Goal: Task Accomplishment & Management: Manage account settings

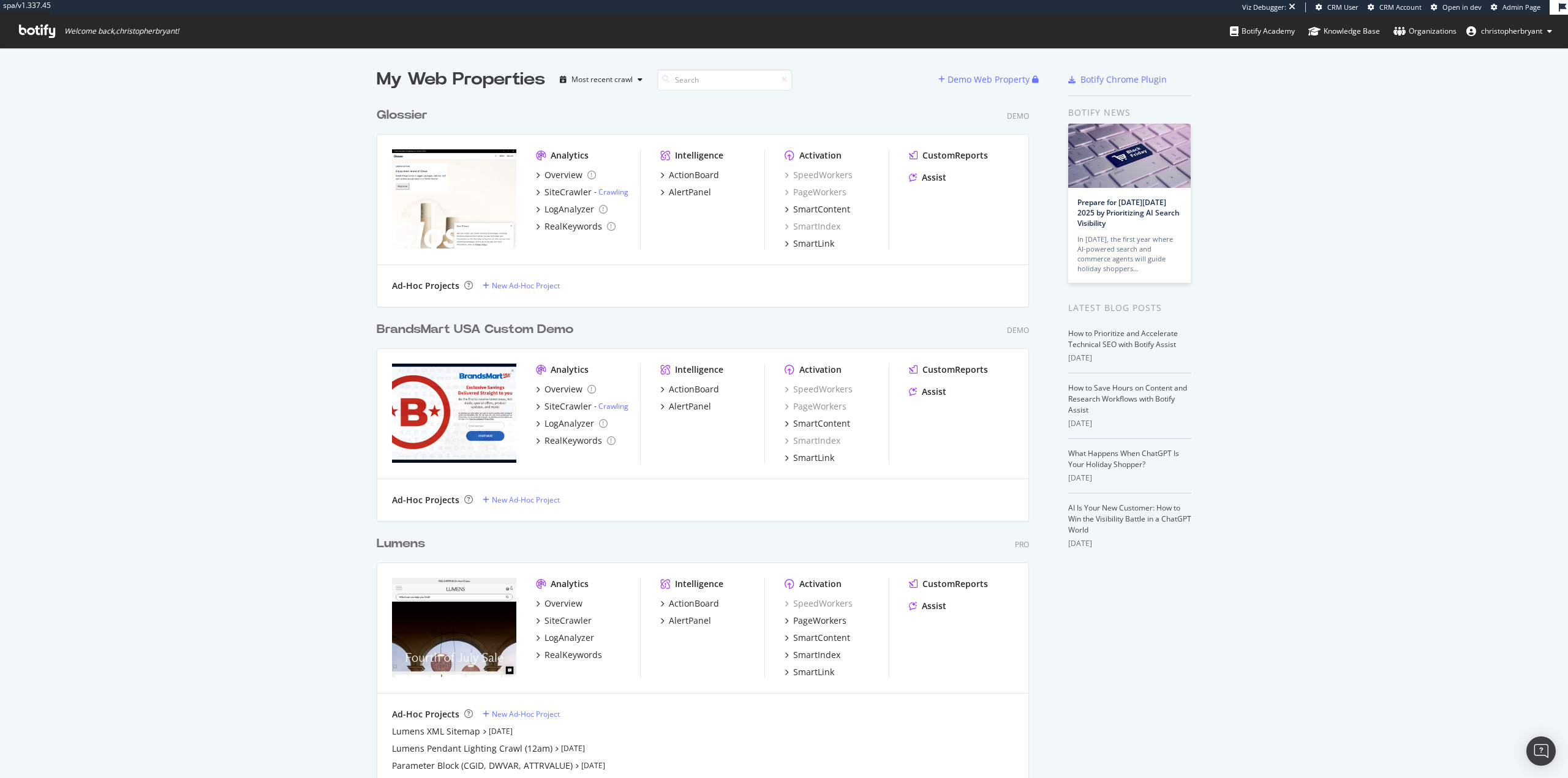
scroll to position [769, 1549]
drag, startPoint x: 1360, startPoint y: 186, endPoint x: 1370, endPoint y: 184, distance: 10.2
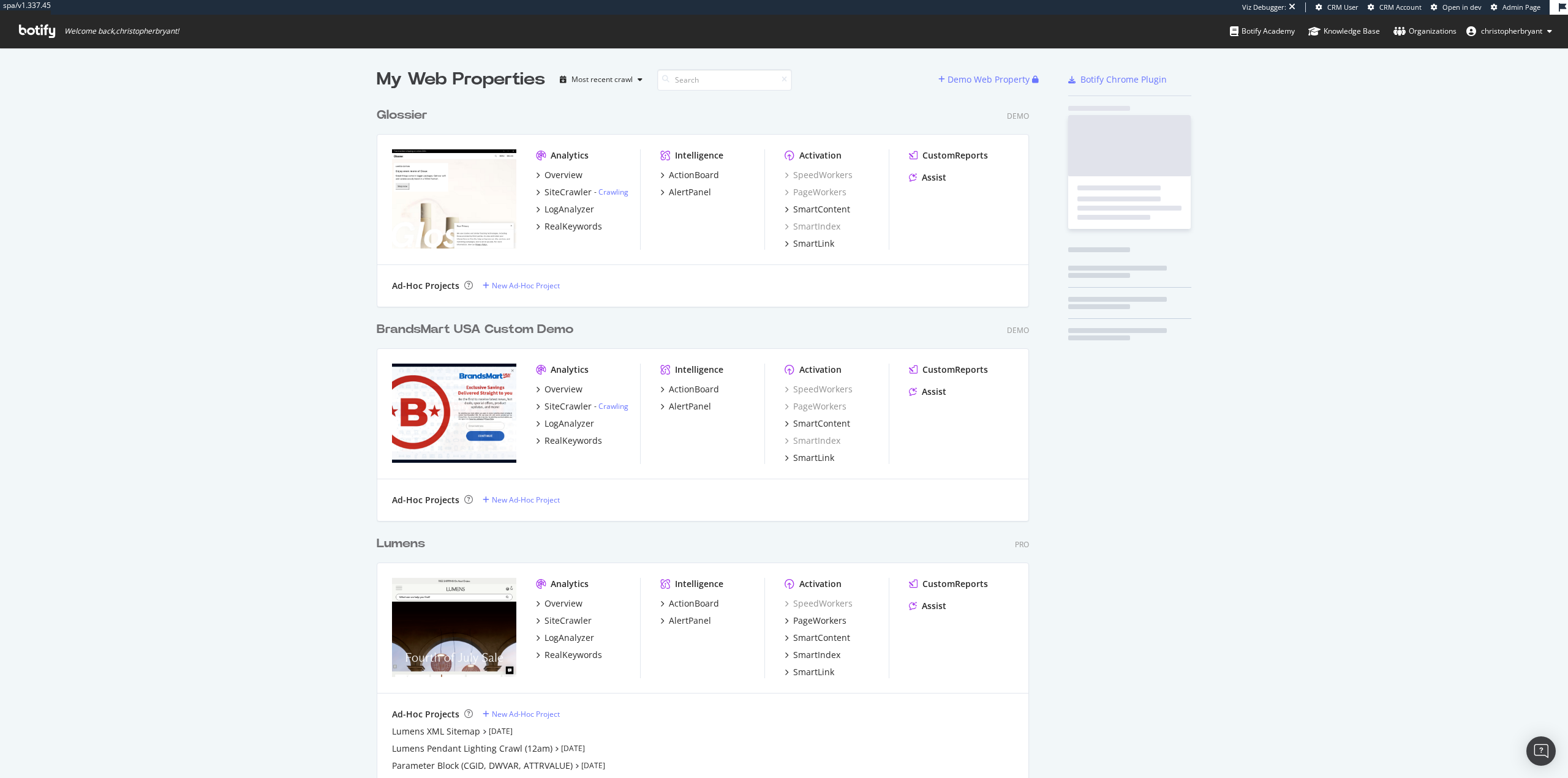
scroll to position [7158, 653]
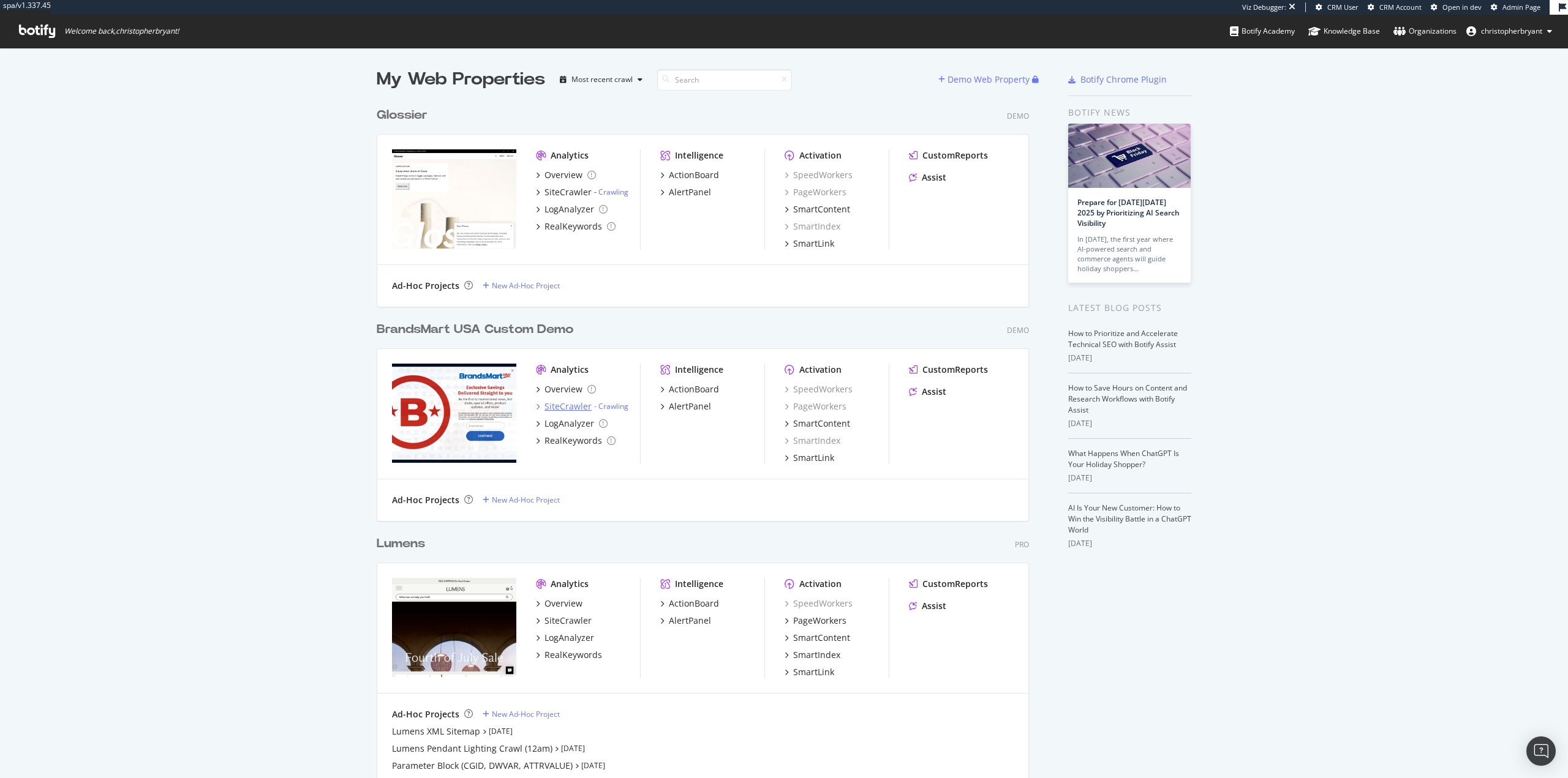
click at [564, 405] on div "SiteCrawler" at bounding box center [568, 406] width 47 height 13
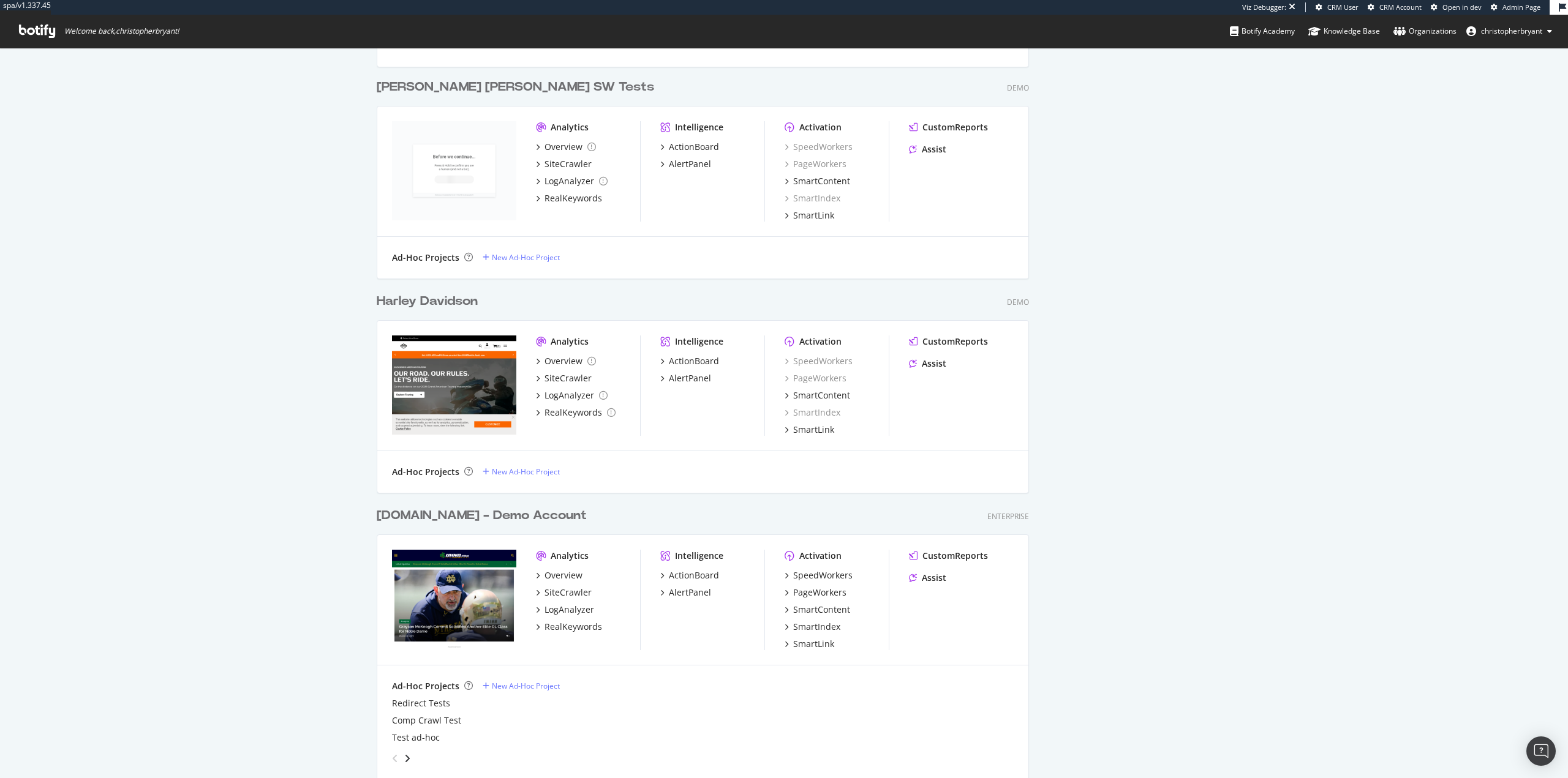
scroll to position [7746, 653]
click at [567, 380] on div "SiteCrawler" at bounding box center [568, 378] width 47 height 13
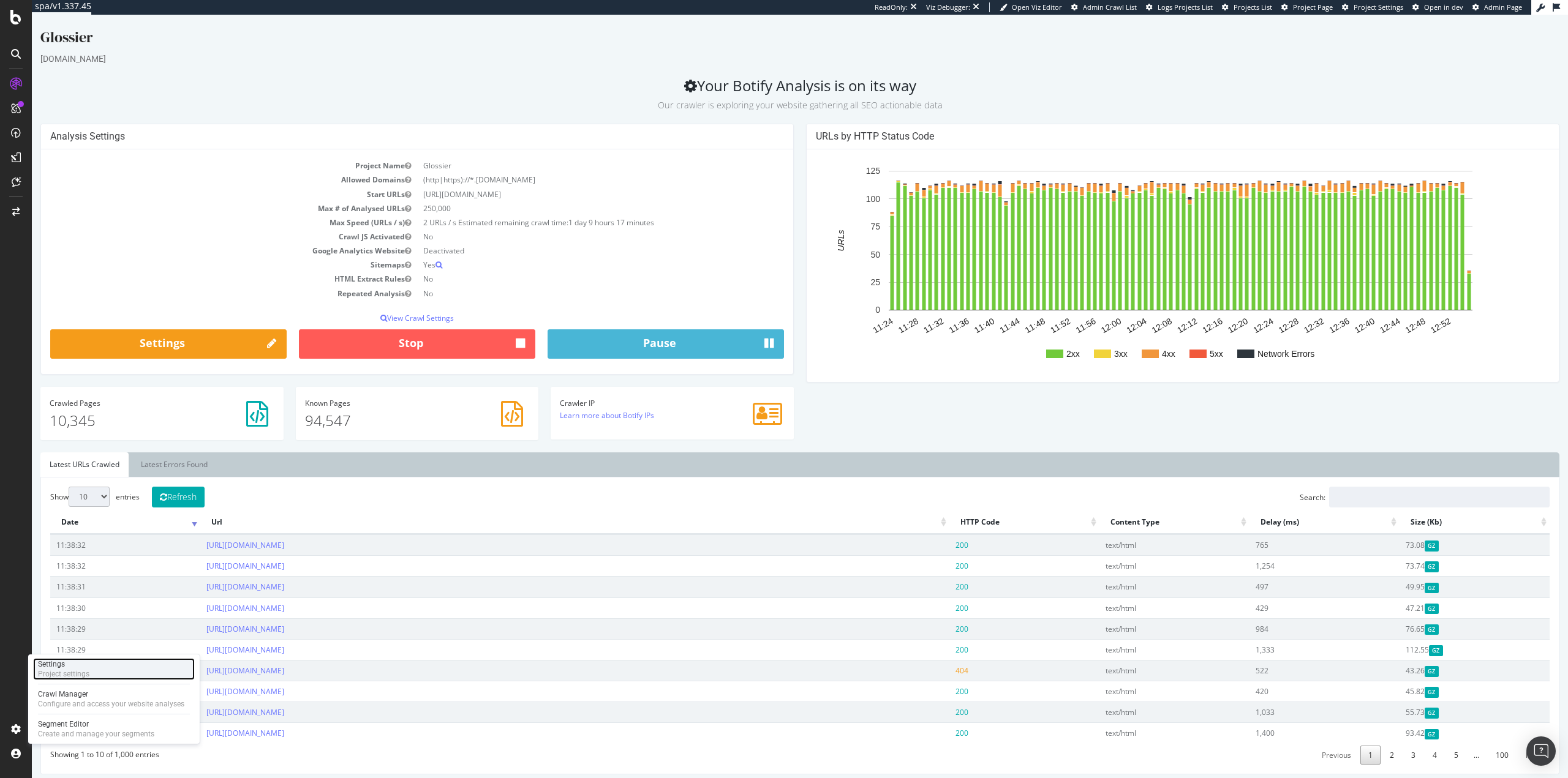
click at [93, 674] on div "Settings Project settings" at bounding box center [114, 669] width 161 height 22
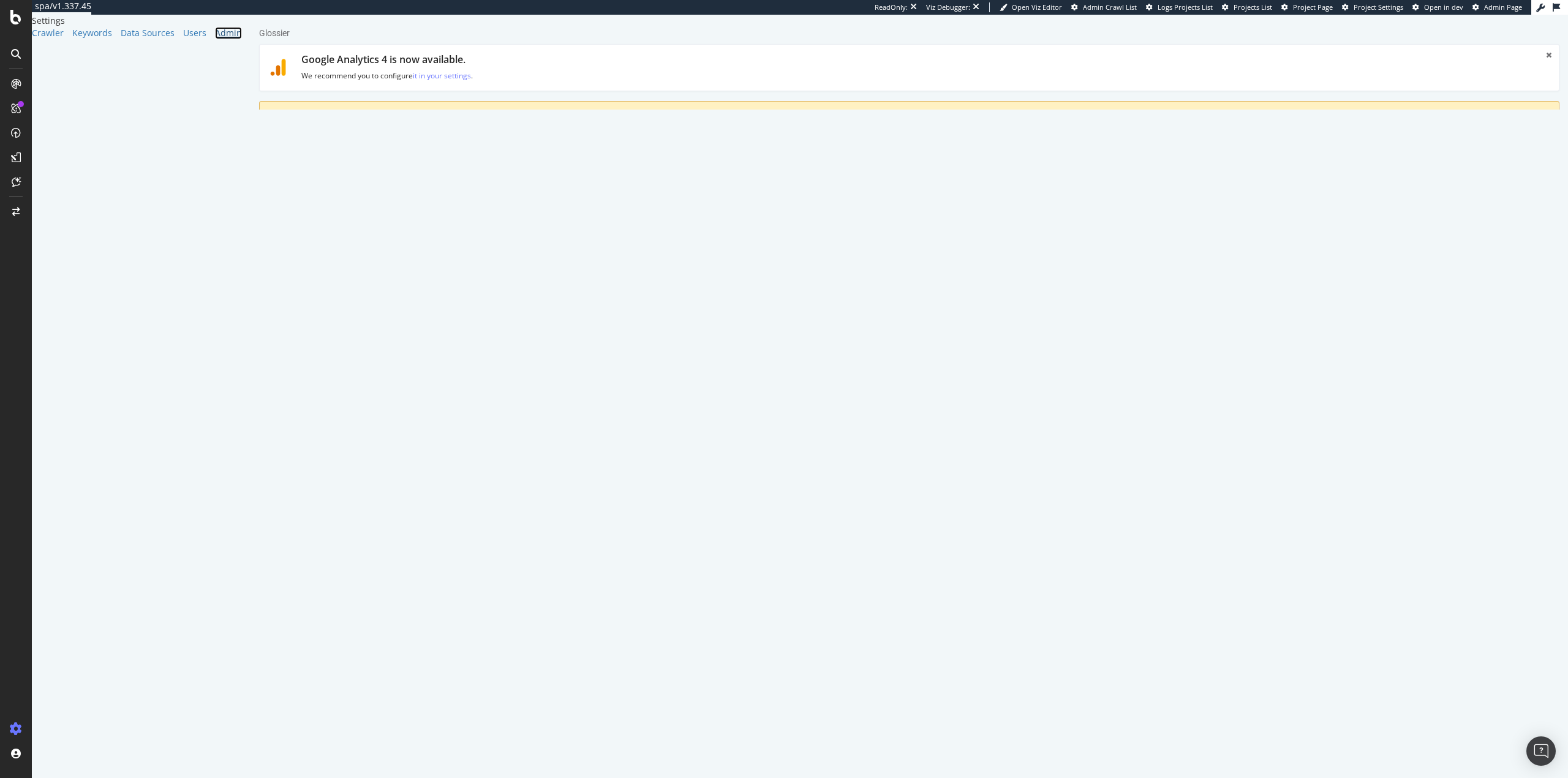
click at [215, 39] on link "Admin" at bounding box center [228, 33] width 27 height 13
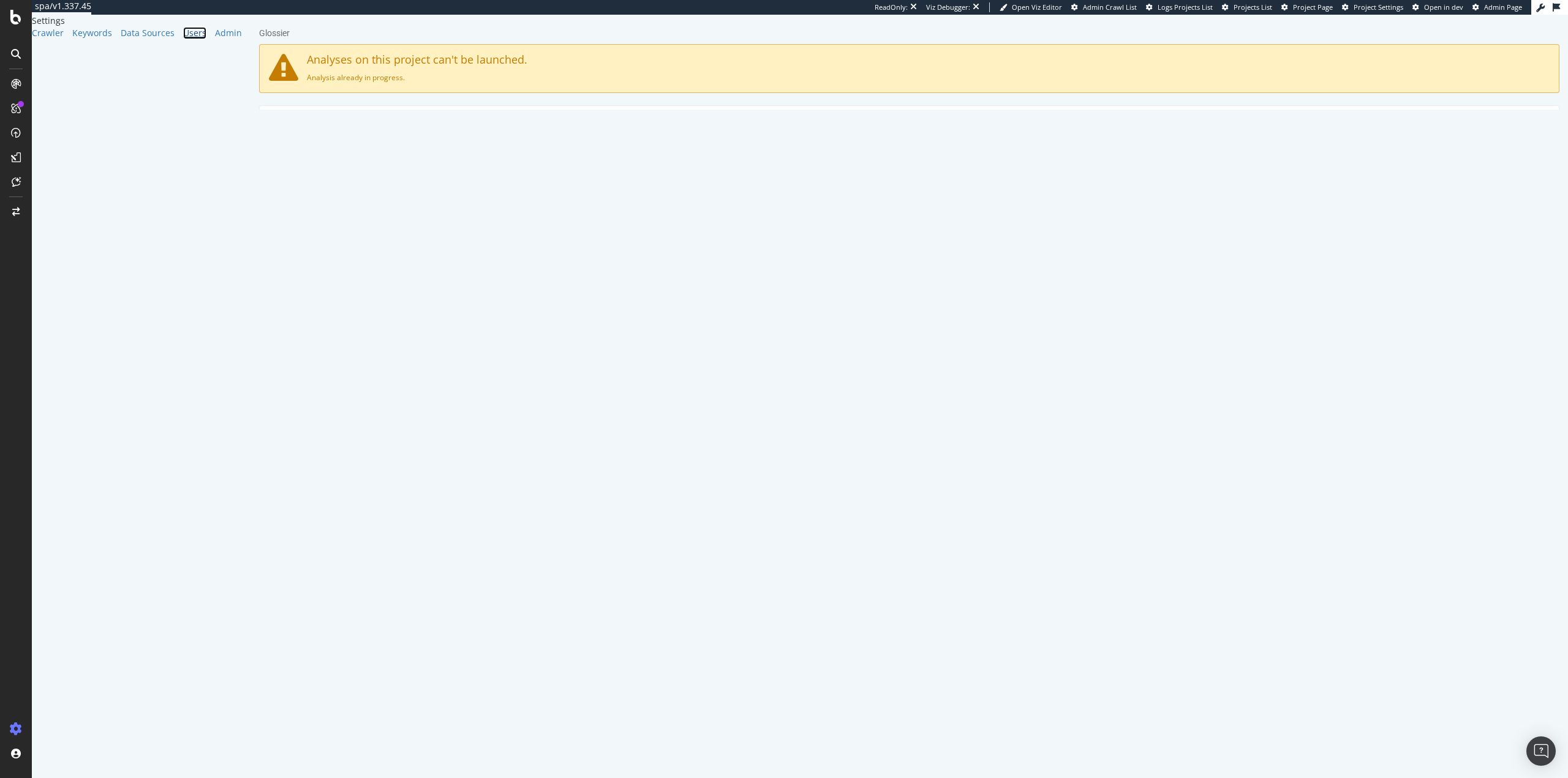
click at [183, 39] on link "Users" at bounding box center [194, 33] width 23 height 13
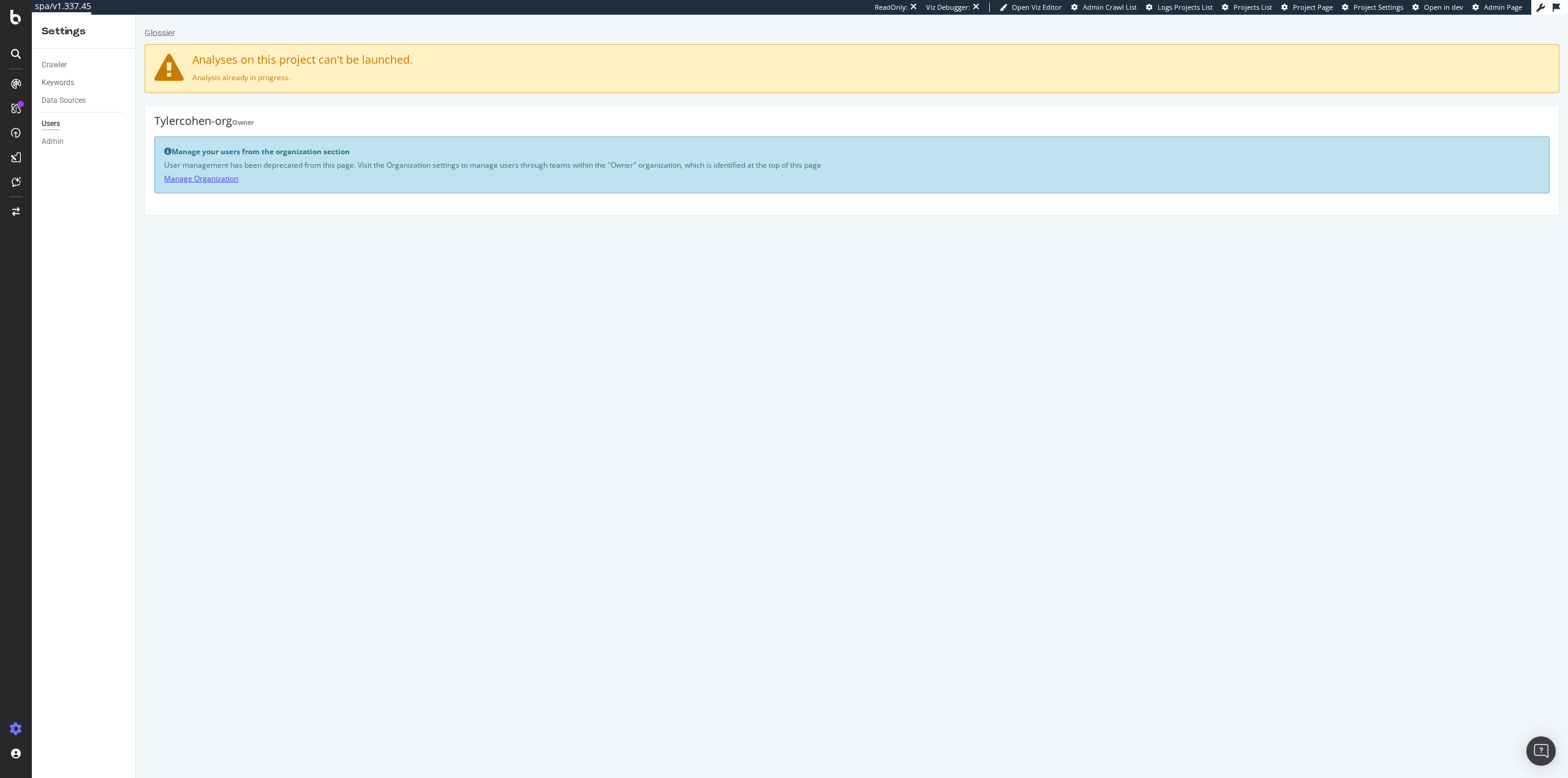
click at [207, 178] on link "Manage Organization" at bounding box center [201, 178] width 74 height 10
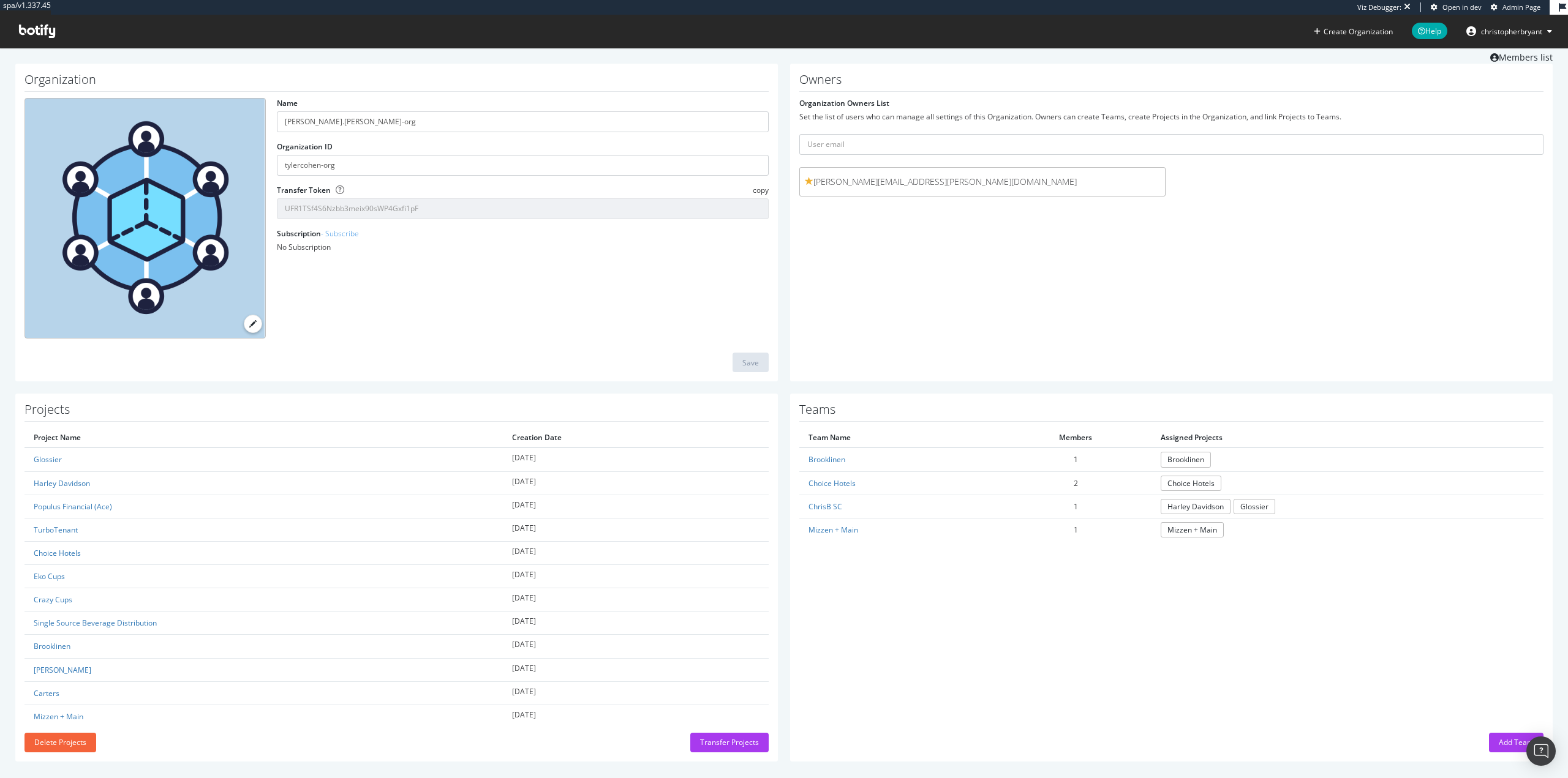
scroll to position [41, 0]
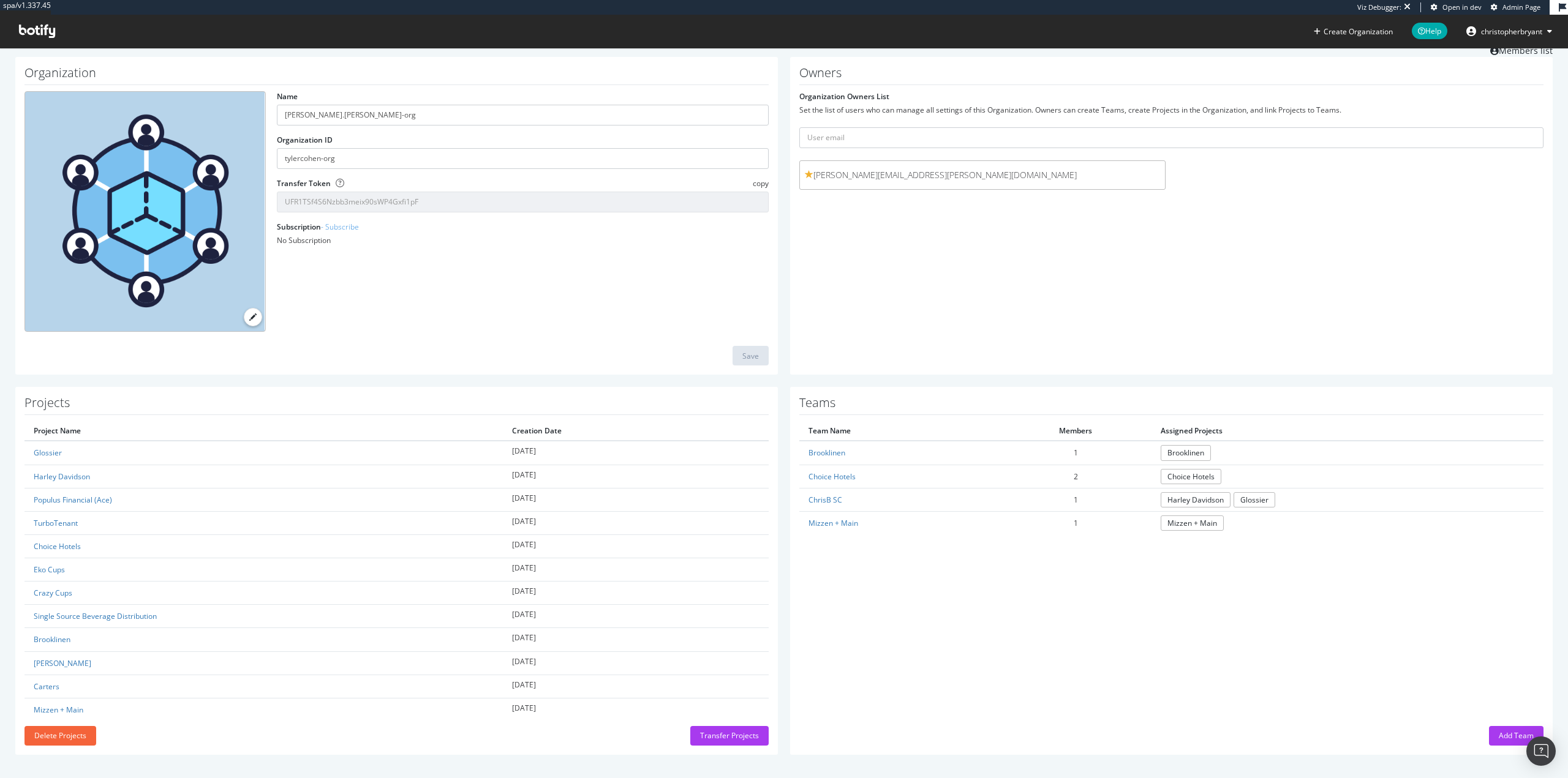
drag, startPoint x: 1505, startPoint y: 740, endPoint x: 1493, endPoint y: 734, distance: 13.4
click at [1505, 740] on div "Add Team" at bounding box center [1515, 735] width 35 height 19
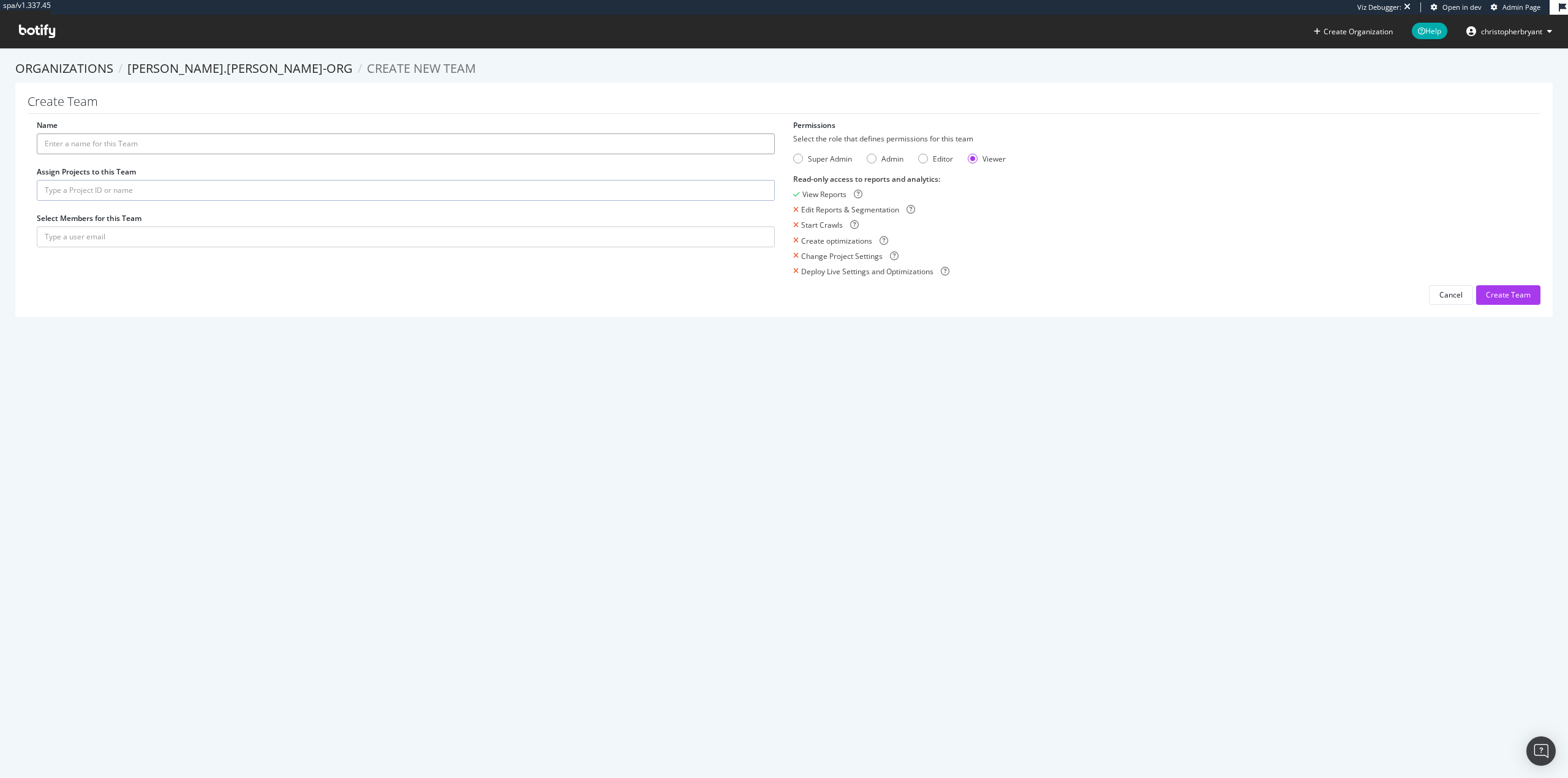
click at [233, 138] on input "Name" at bounding box center [406, 144] width 738 height 21
drag, startPoint x: 381, startPoint y: 377, endPoint x: 386, endPoint y: 368, distance: 10.3
click at [381, 376] on div "spa/v1.337.45 Viz Debugger: Open in dev Admin Page Create Organization Help chr…" at bounding box center [784, 389] width 1568 height 778
click at [716, 375] on div "spa/v1.337.45 Viz Debugger: Open in dev Admin Page Create Organization Help chr…" at bounding box center [784, 389] width 1568 height 778
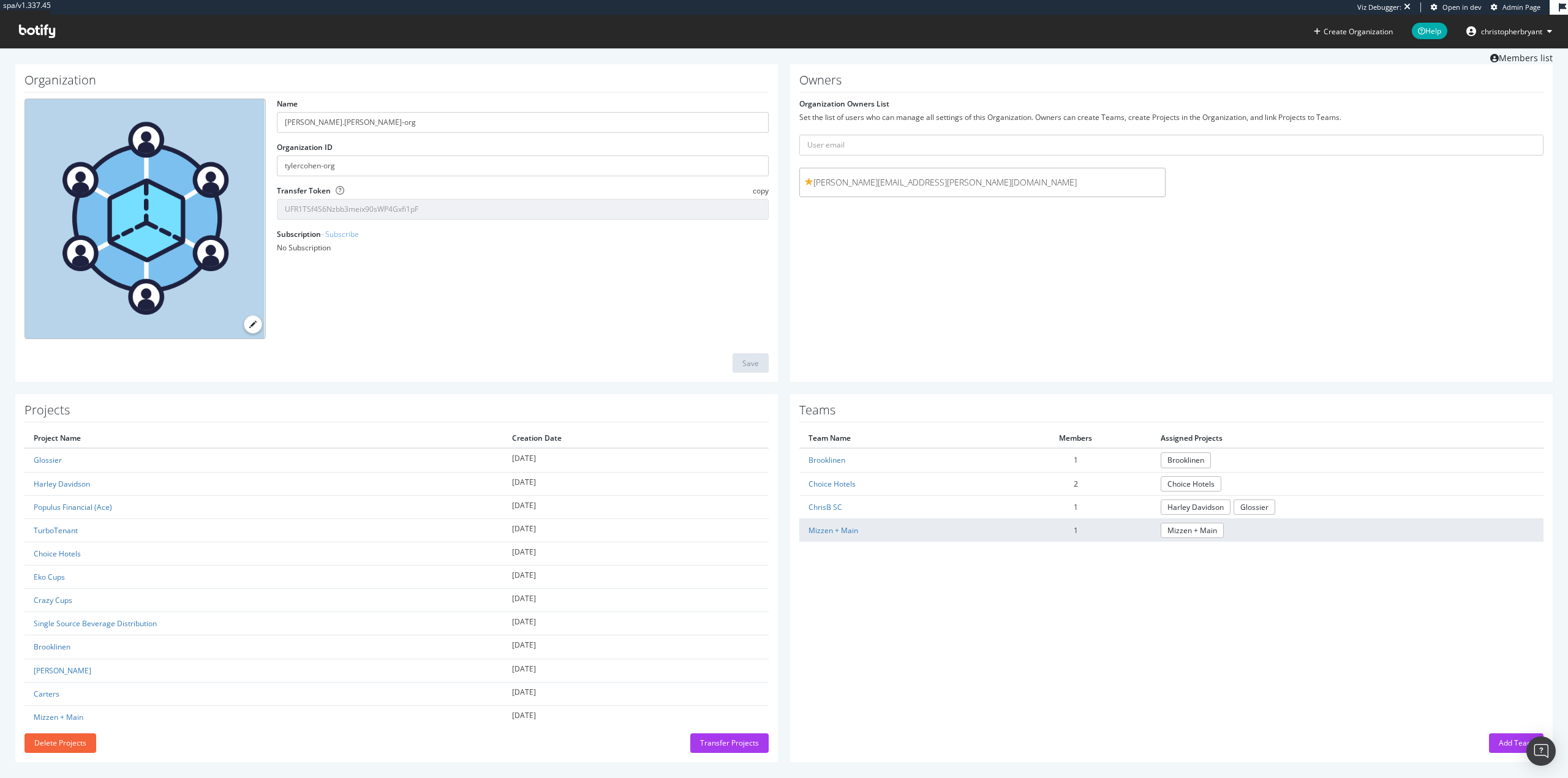
scroll to position [41, 0]
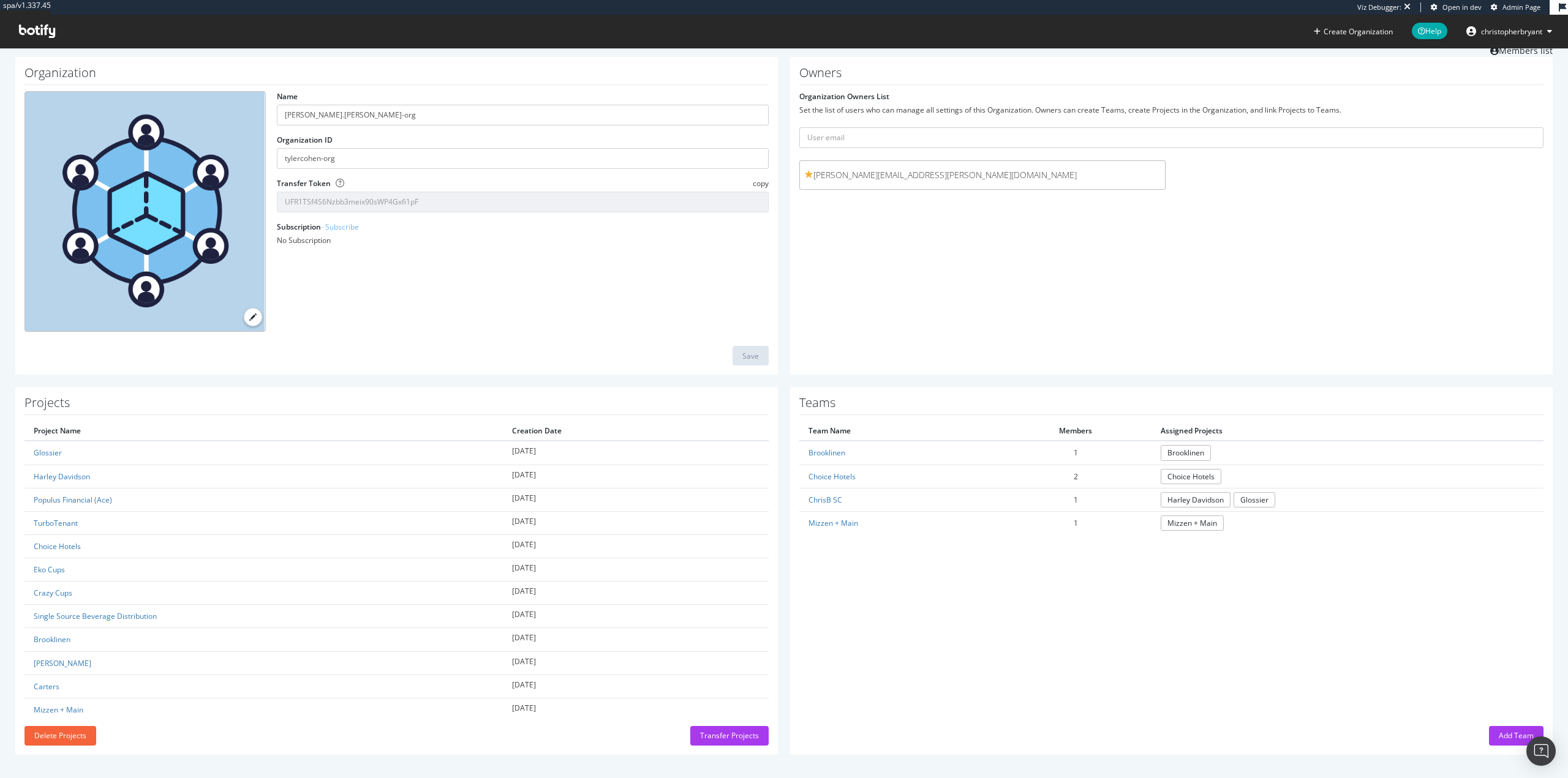
click at [26, 37] on icon at bounding box center [37, 31] width 36 height 13
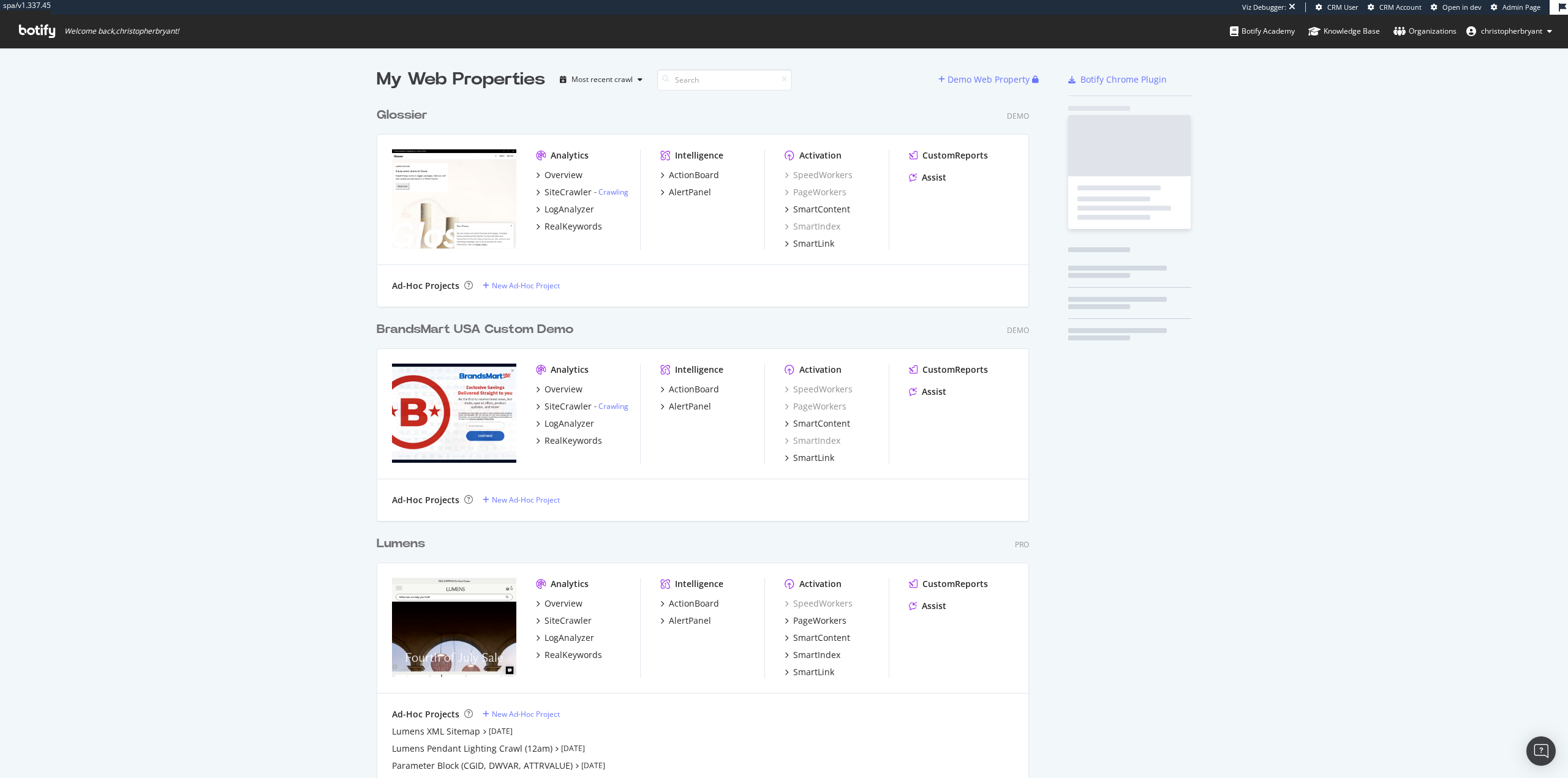
scroll to position [7158, 653]
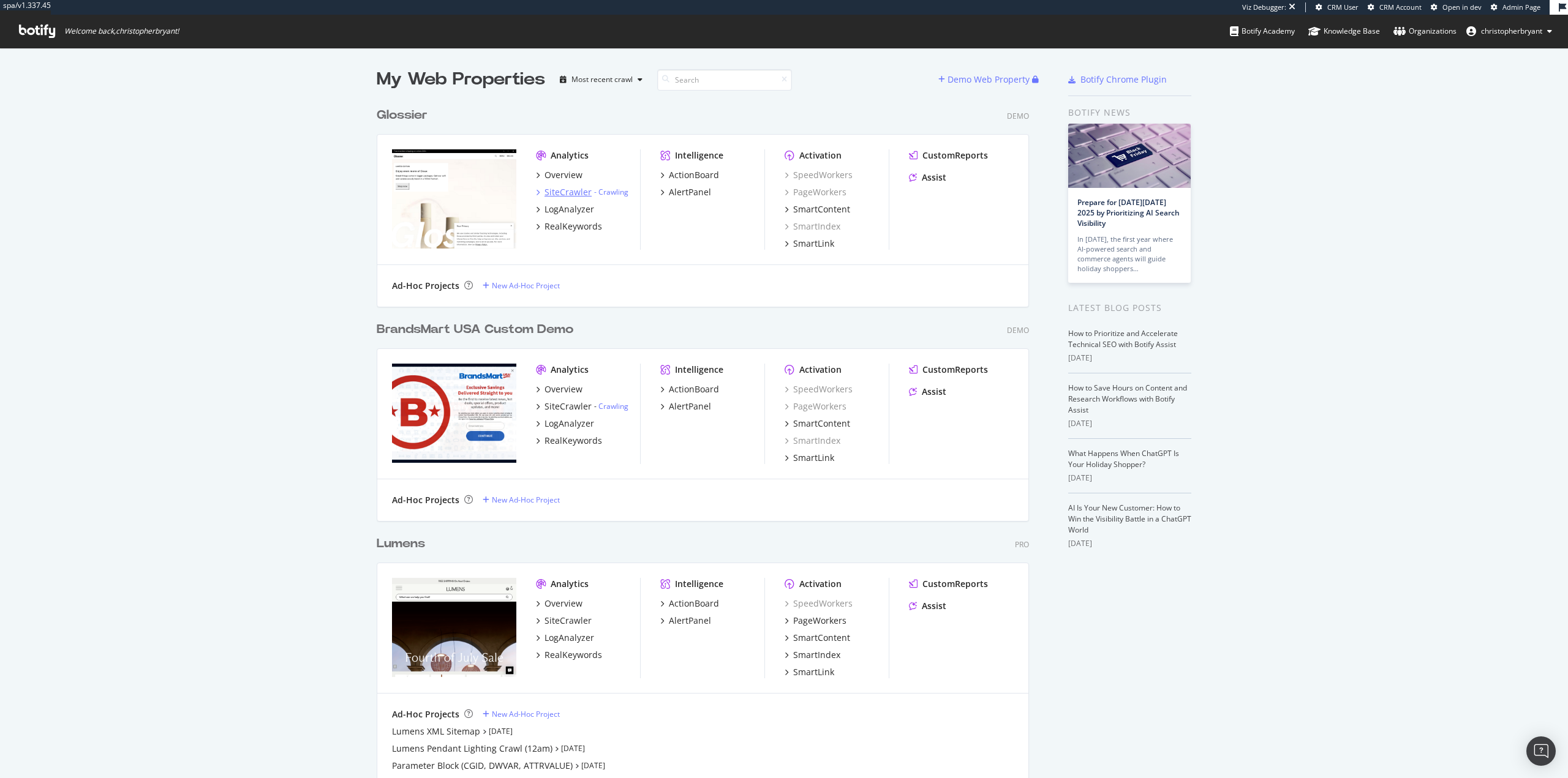
click at [556, 196] on div "SiteCrawler" at bounding box center [568, 192] width 47 height 13
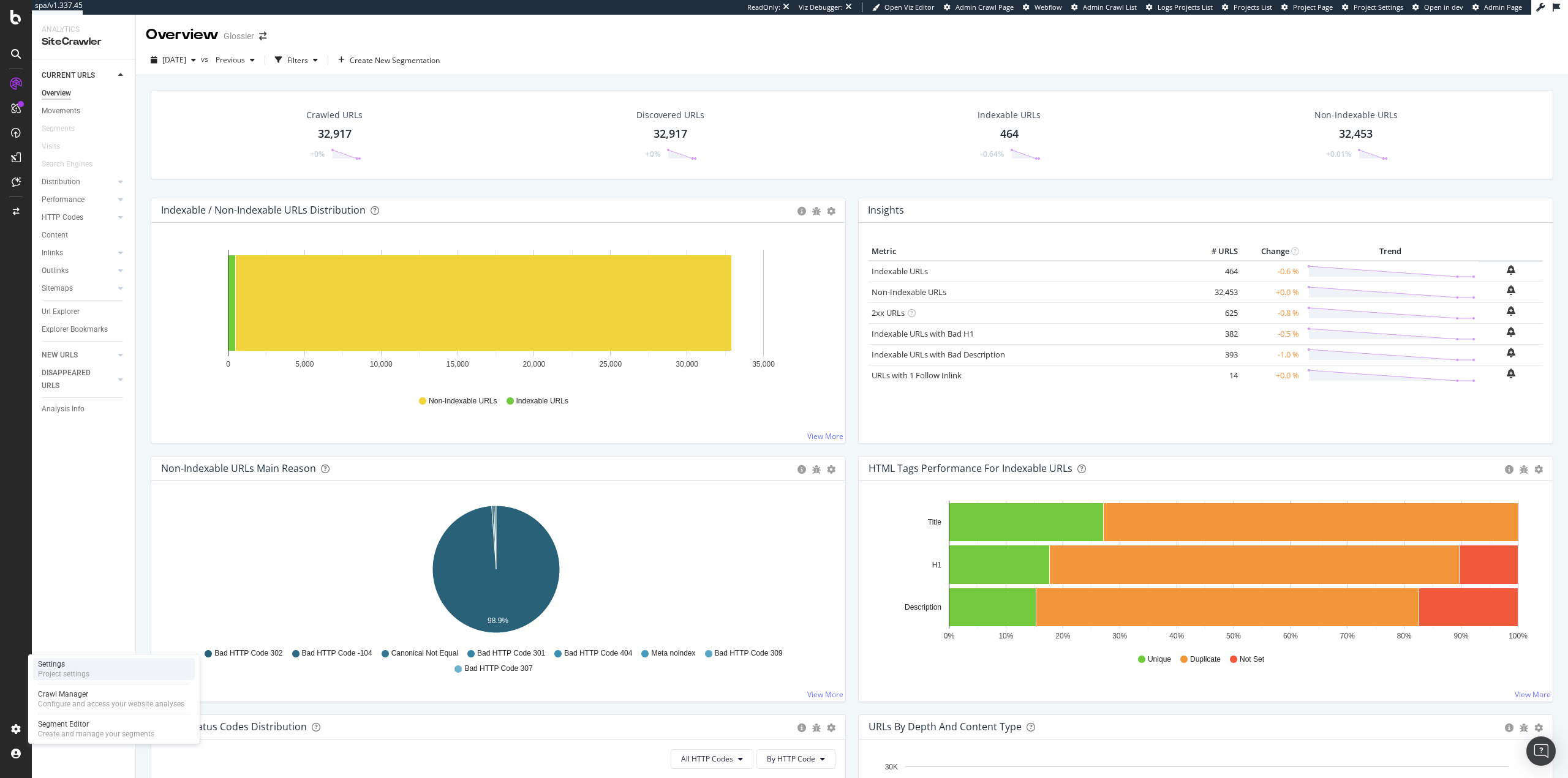
click at [84, 671] on div "Project settings" at bounding box center [63, 674] width 51 height 10
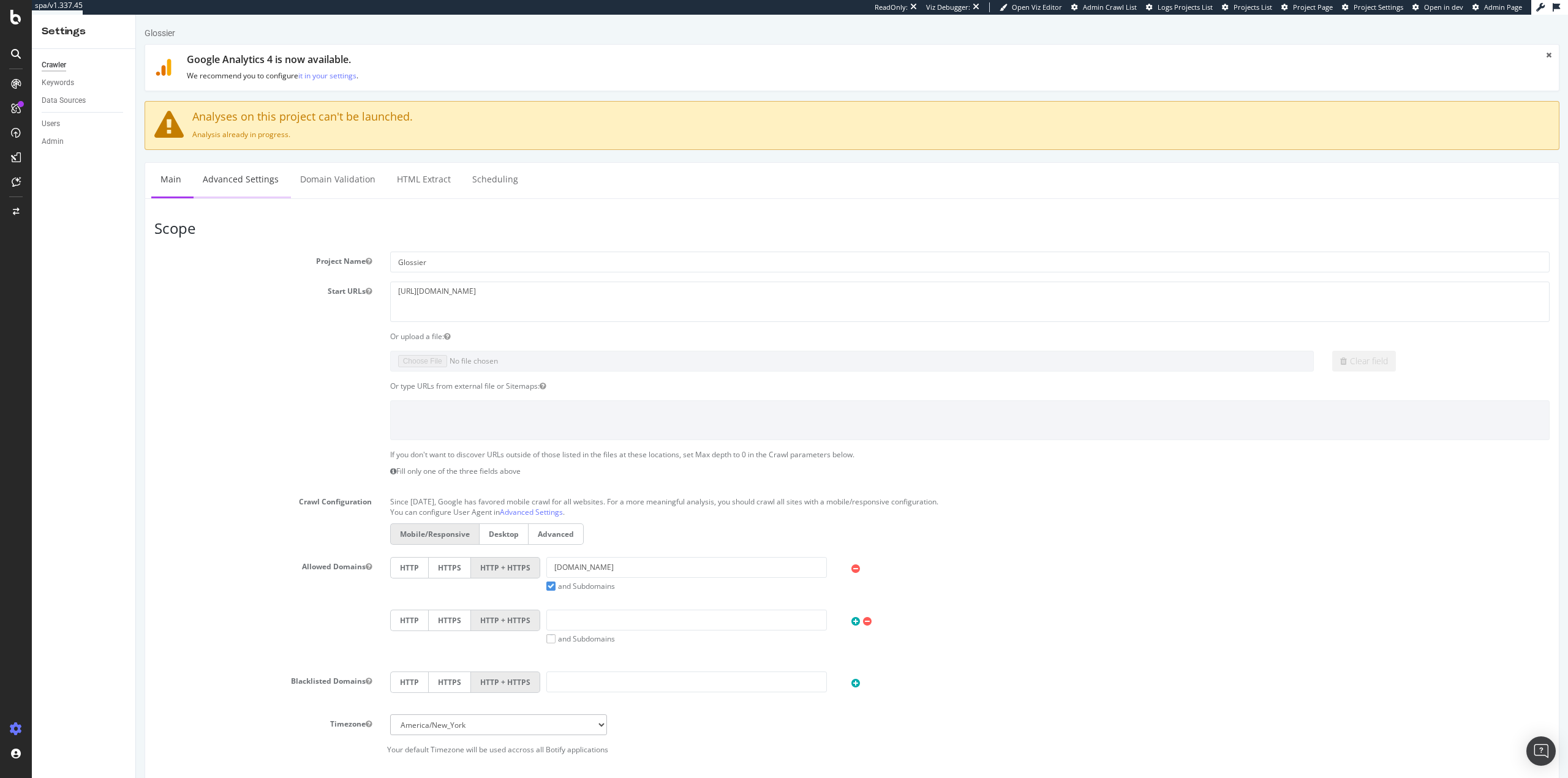
click at [238, 178] on link "Advanced Settings" at bounding box center [240, 179] width 94 height 33
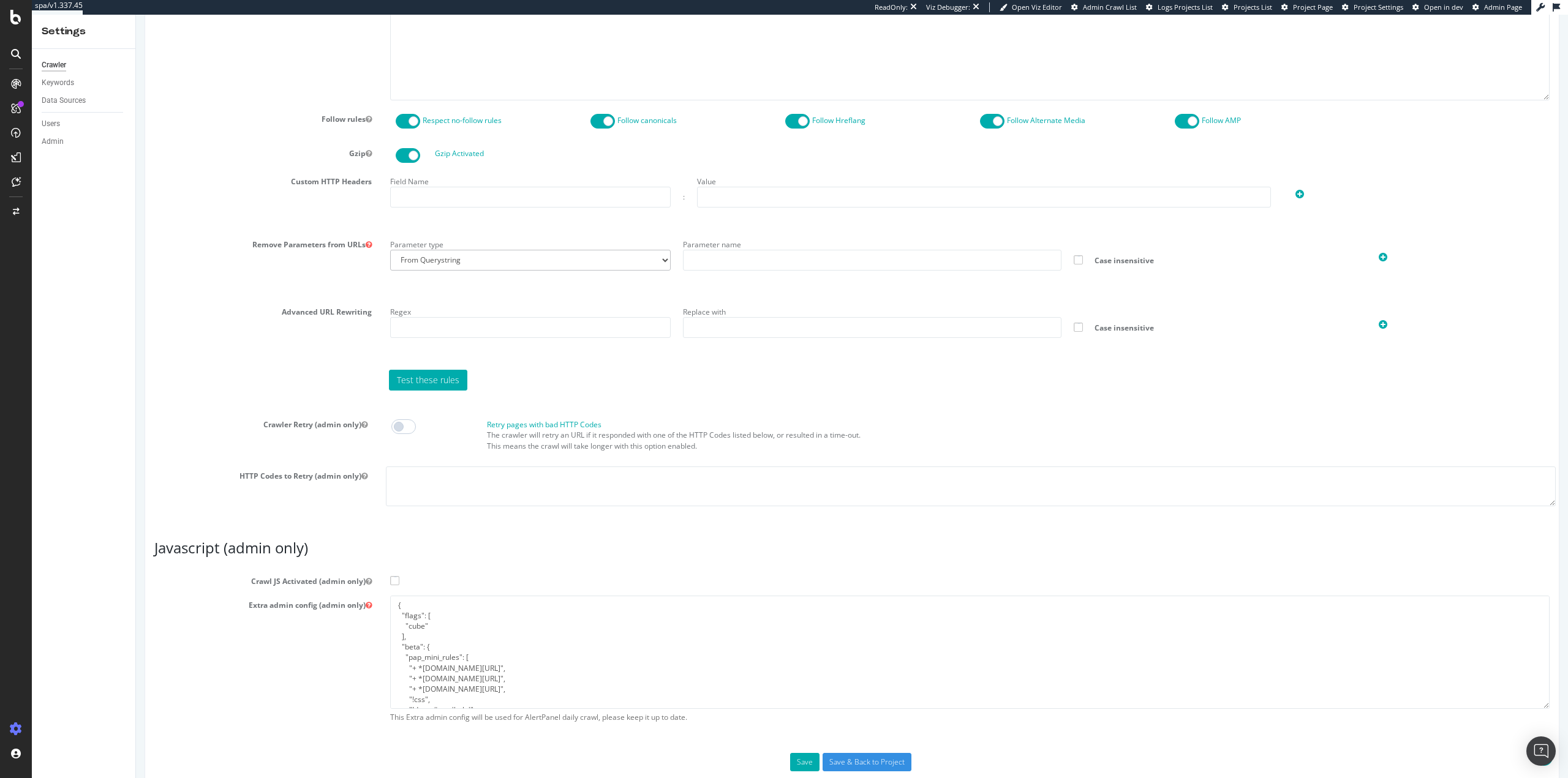
scroll to position [762, 0]
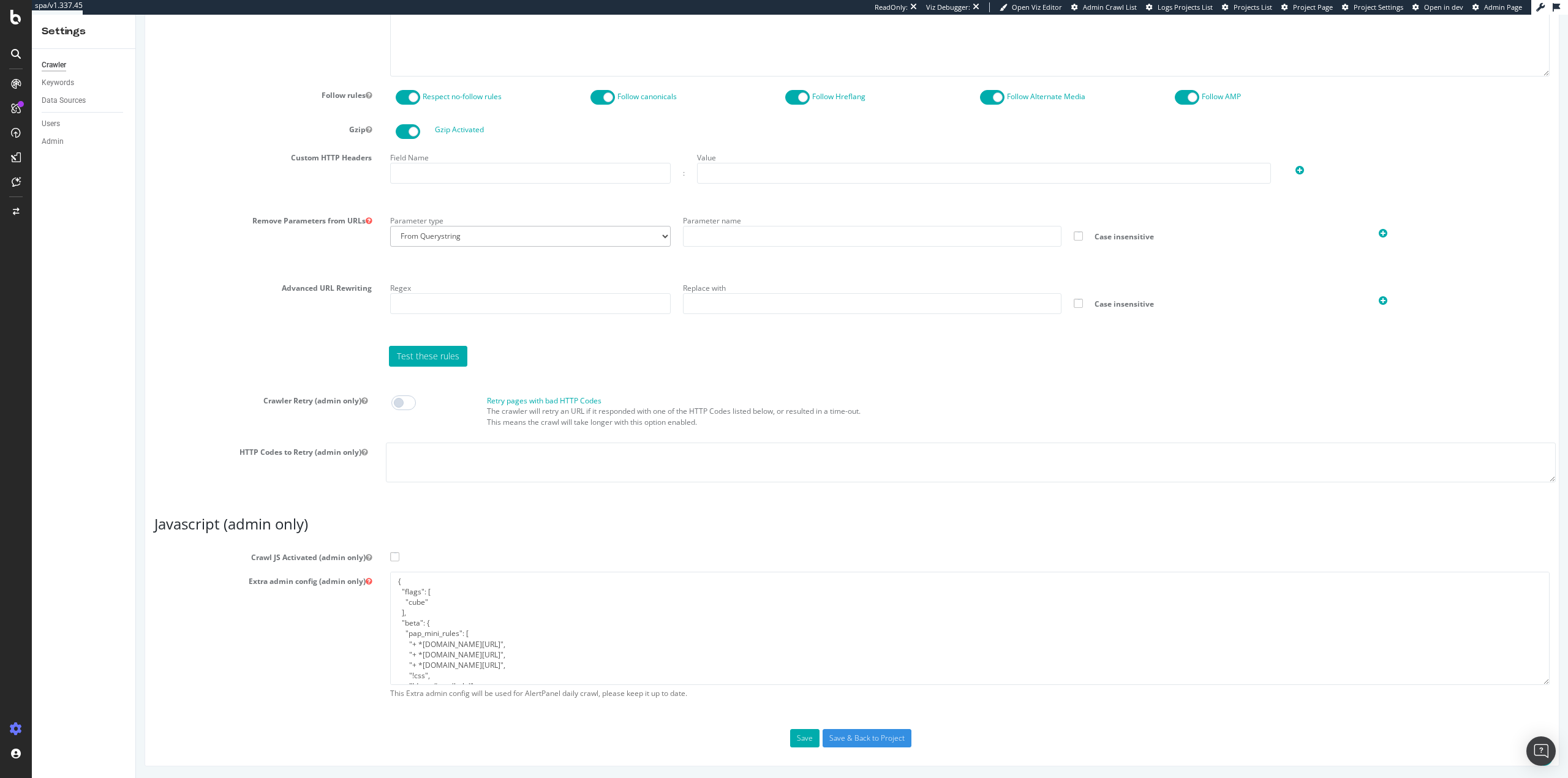
click at [392, 556] on span at bounding box center [395, 557] width 9 height 9
click at [136, 15] on input "Crawl JS Activated (admin only)" at bounding box center [136, 15] width 0 height 0
click at [790, 737] on button "Save" at bounding box center [805, 738] width 30 height 19
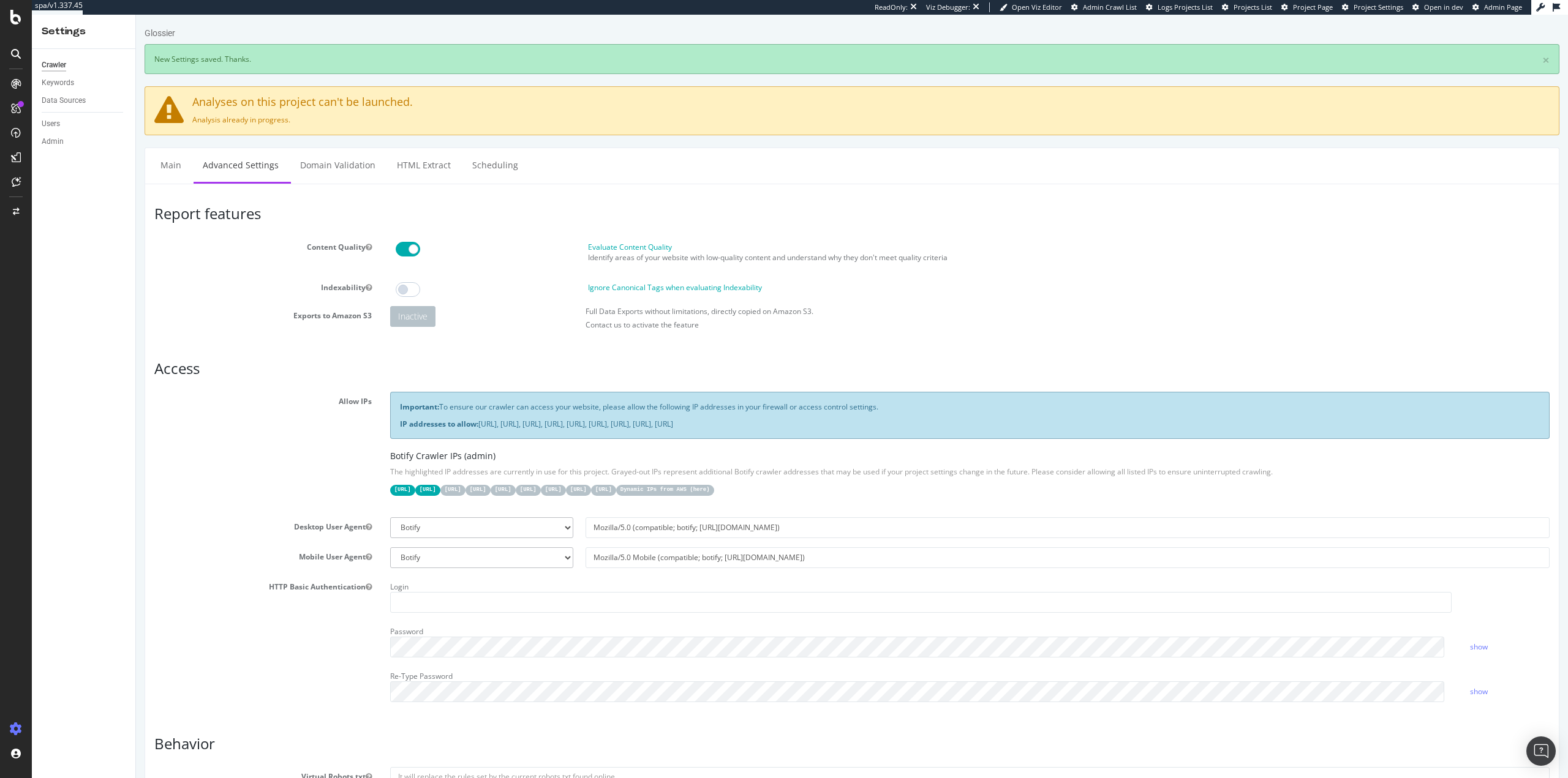
scroll to position [0, 0]
click at [496, 170] on link "Scheduling" at bounding box center [495, 164] width 64 height 33
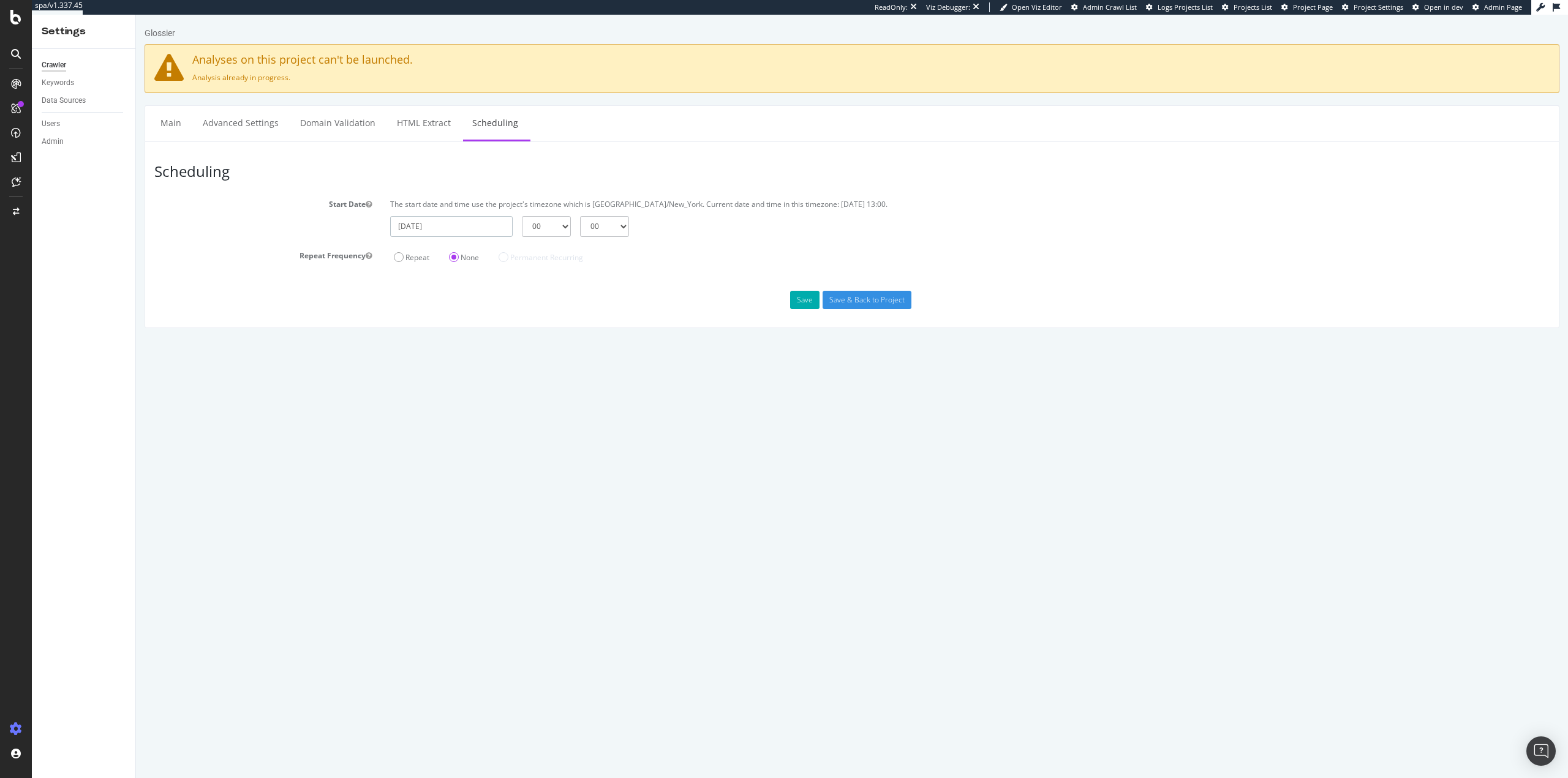
click at [436, 232] on input "2025-09-26" at bounding box center [451, 227] width 122 height 21
click at [576, 347] on td "27" at bounding box center [574, 346] width 27 height 19
type input "2025-09-27"
click at [552, 230] on select "00 01 02 03 04 05 06 07 08 09 10 11 12 13 14 15 16 17 18 19 20 21 22 23" at bounding box center [546, 227] width 49 height 21
select select "6"
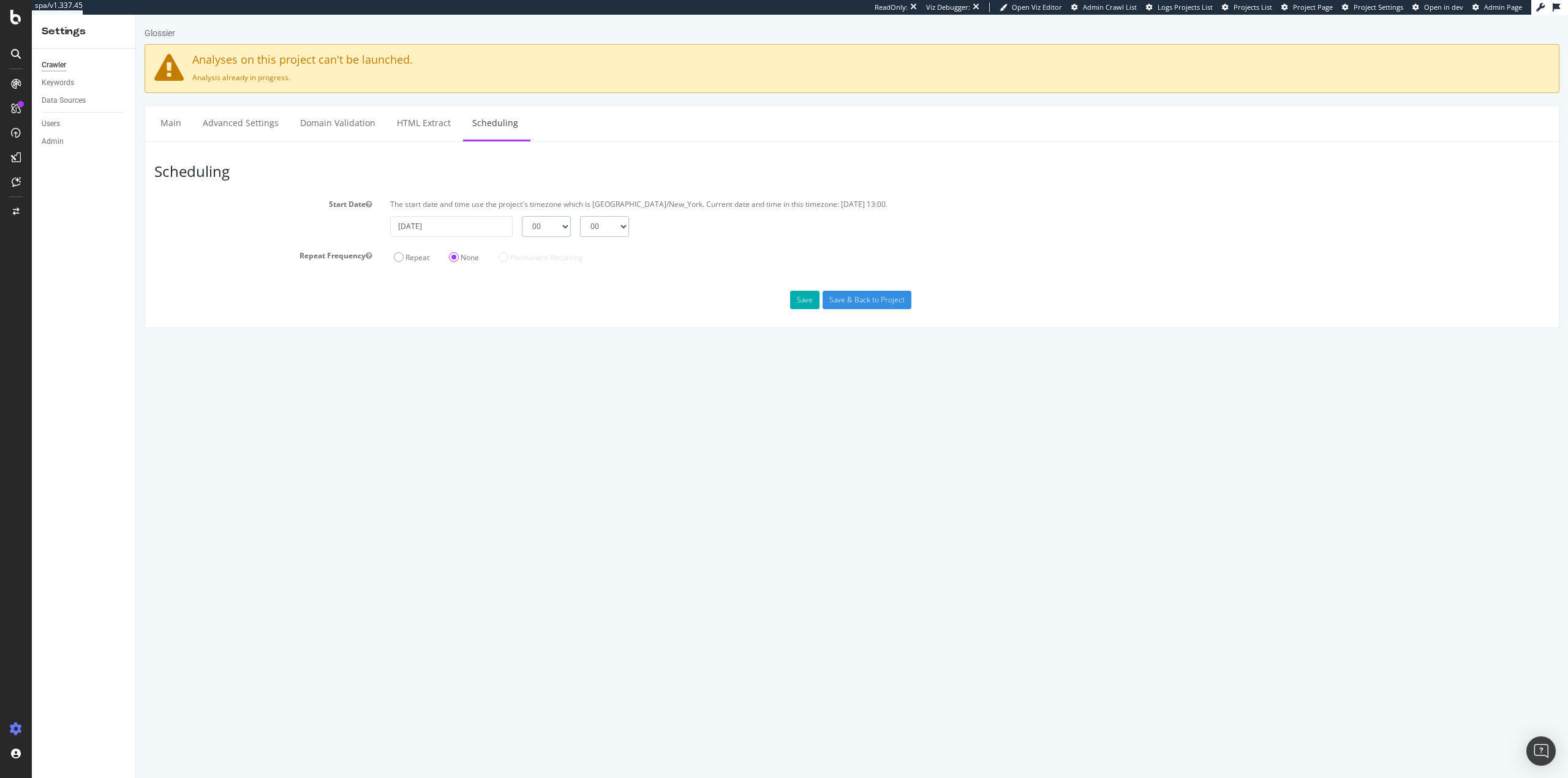
click at [521, 216] on select "00 01 02 03 04 05 06 07 08 09 10 11 12 13 14 15 16 17 18 19 20 21 22 23" at bounding box center [546, 227] width 49 height 21
click at [677, 339] on html "Glossier Analyses on this project can't be launched. Analysis already in progre…" at bounding box center [852, 178] width 1432 height 326
click at [845, 301] on input "Save & Back to Project" at bounding box center [867, 300] width 89 height 19
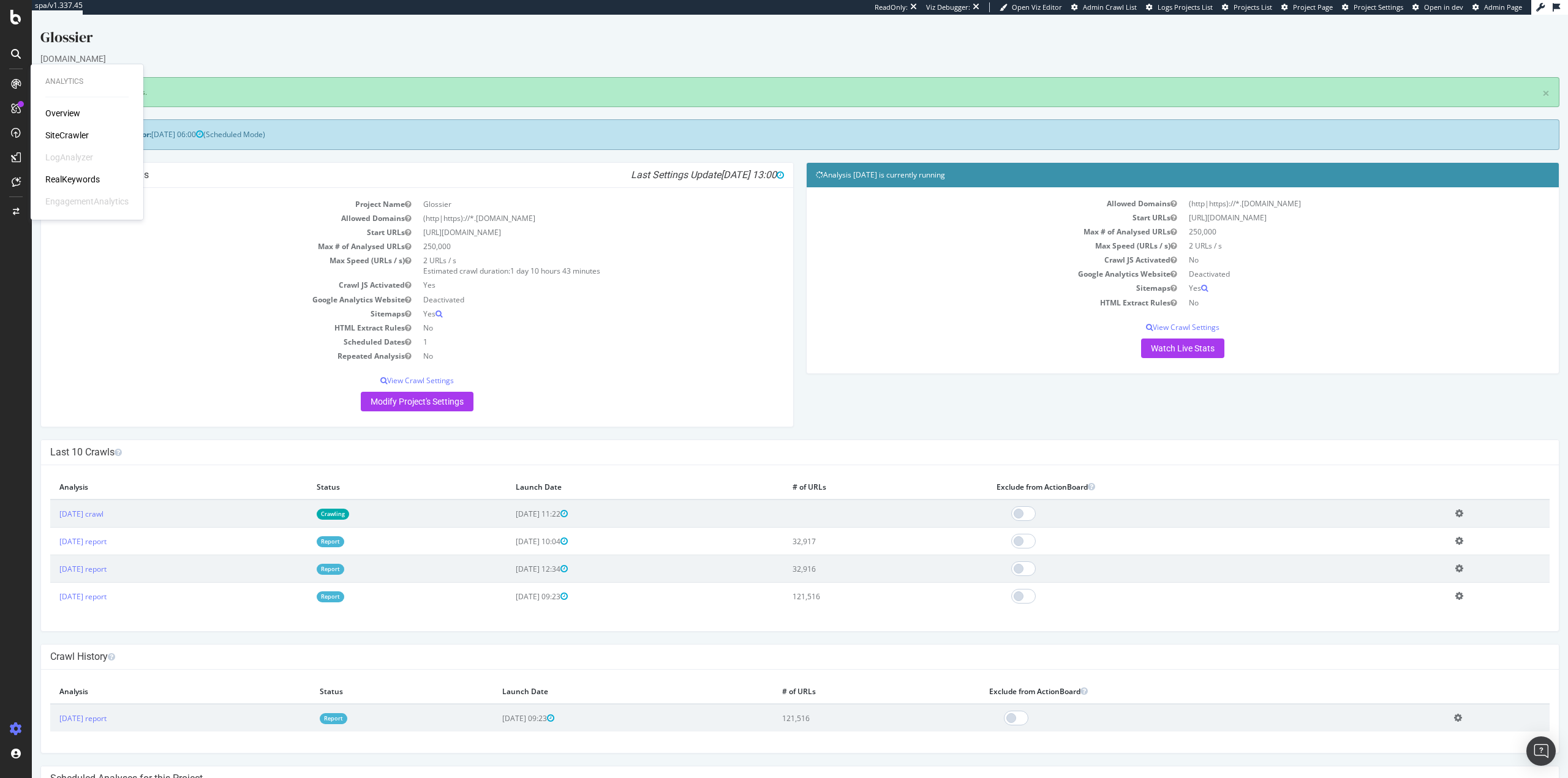
click at [73, 179] on div "RealKeywords" at bounding box center [73, 179] width 55 height 13
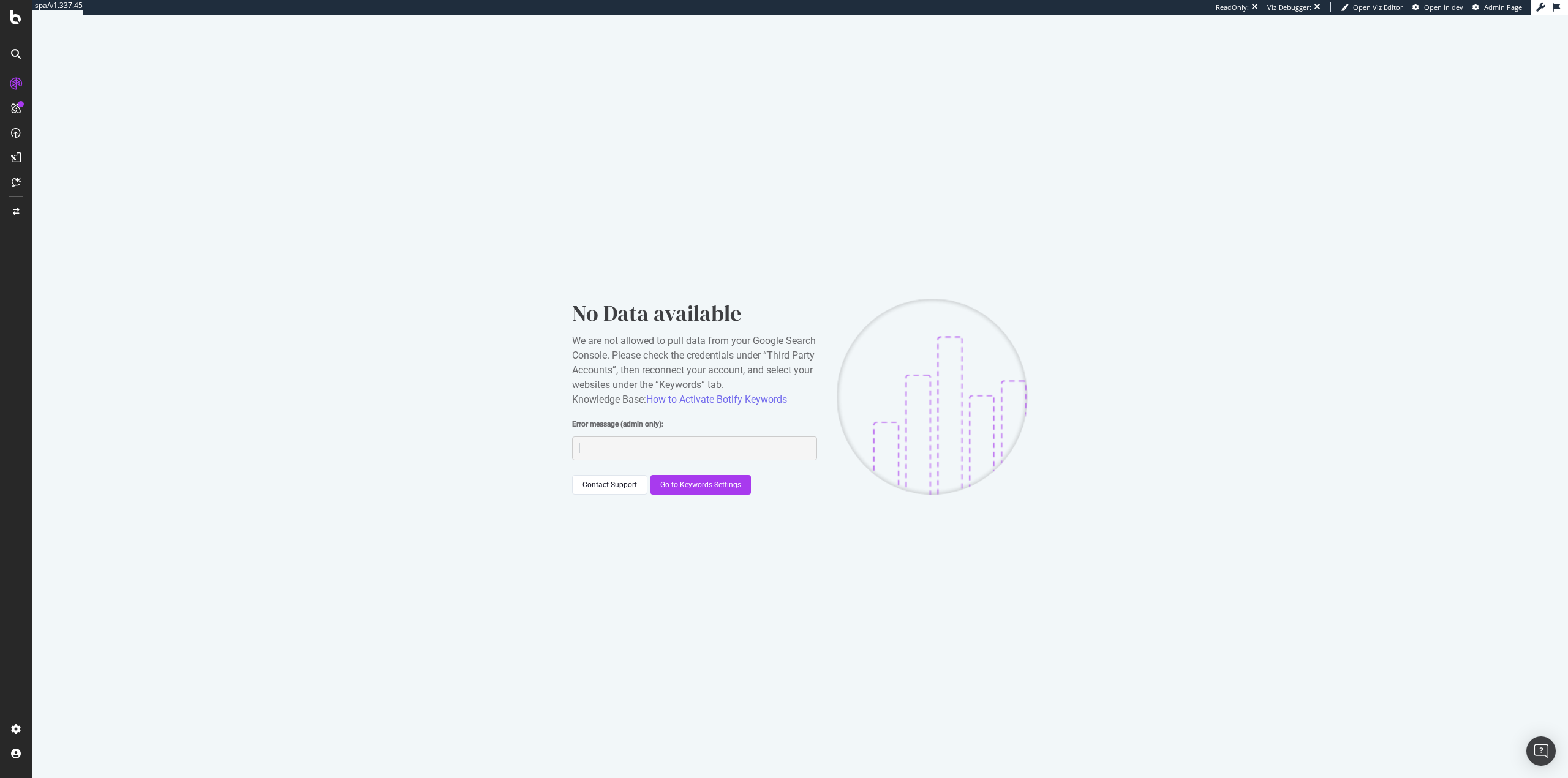
click at [591, 447] on pre at bounding box center [694, 449] width 245 height 24
